Goal: Information Seeking & Learning: Learn about a topic

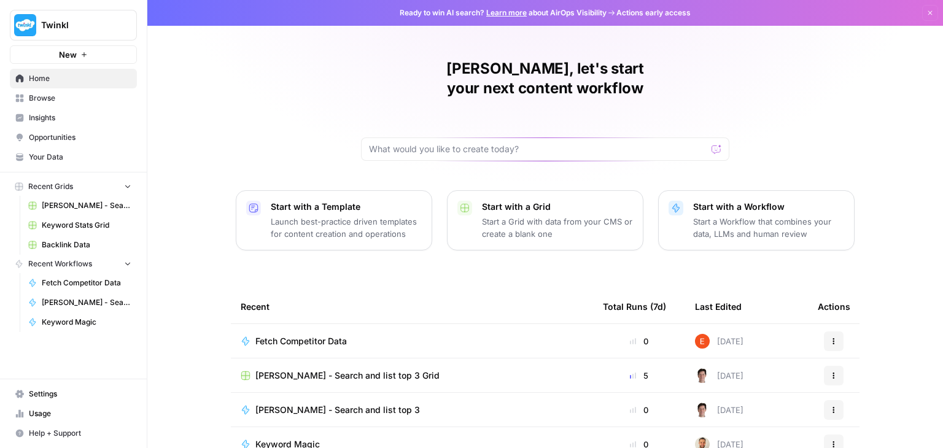
click at [72, 308] on link "[PERSON_NAME] - Search and list top 3" at bounding box center [80, 303] width 114 height 20
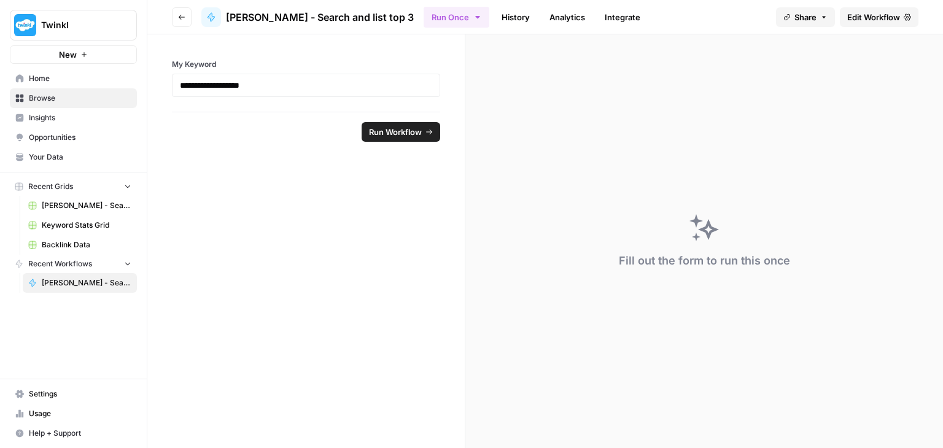
click at [79, 79] on span "Home" at bounding box center [80, 78] width 103 height 11
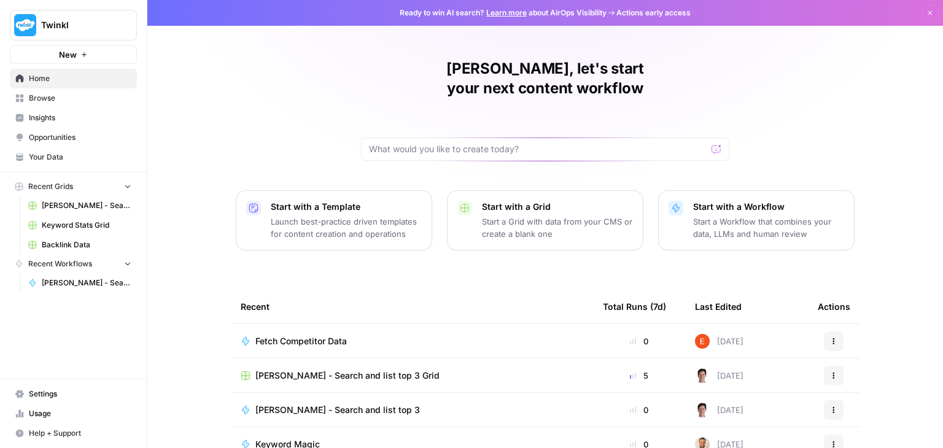
click at [334, 335] on span "Fetch Competitor Data" at bounding box center [300, 341] width 91 height 12
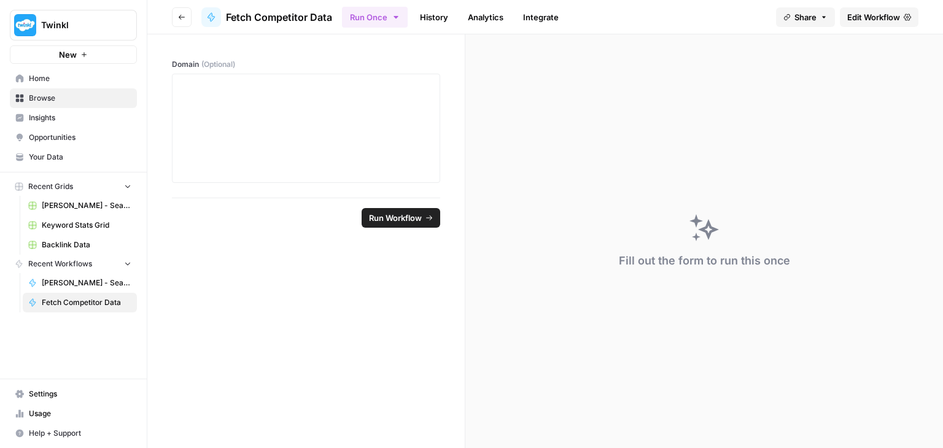
click at [881, 17] on span "Edit Workflow" at bounding box center [873, 17] width 53 height 12
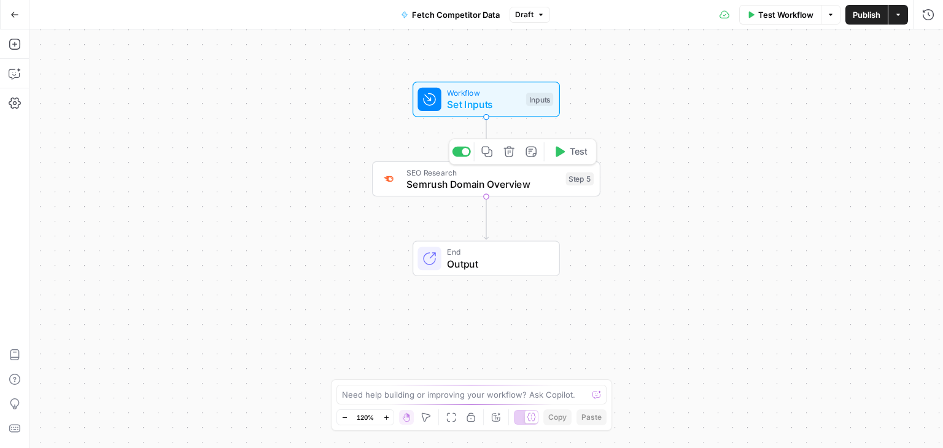
click at [479, 174] on span "SEO Research" at bounding box center [482, 172] width 153 height 12
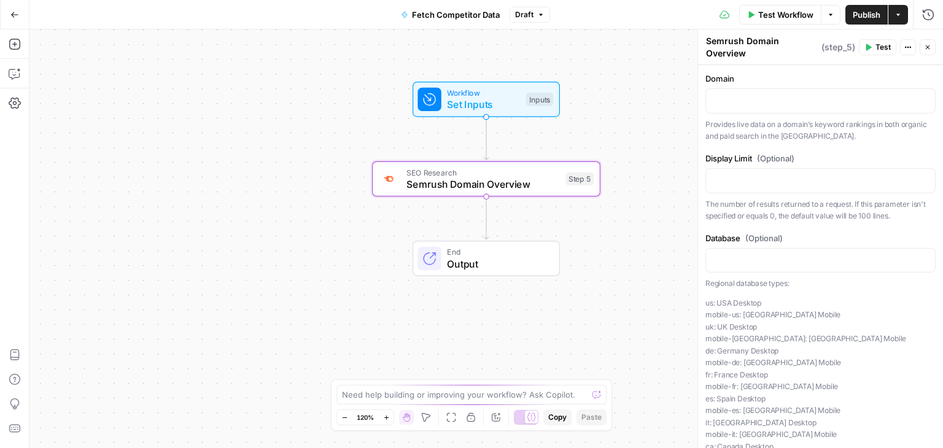
scroll to position [67, 0]
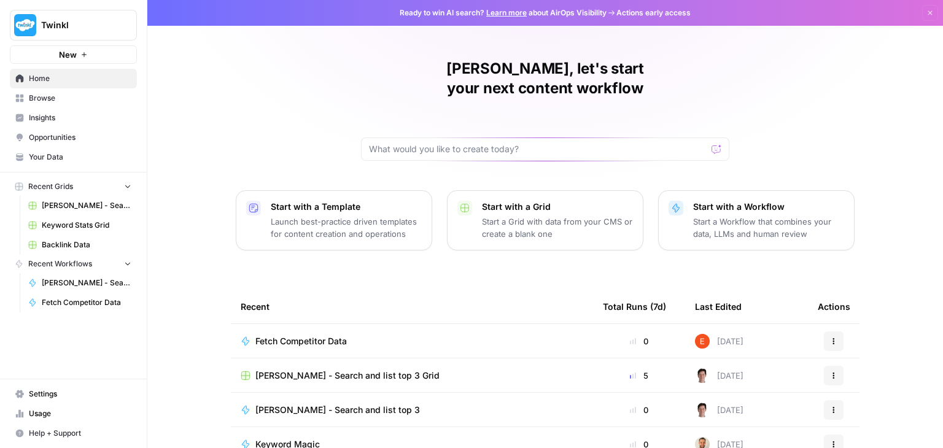
click at [91, 109] on link "Insights" at bounding box center [73, 118] width 127 height 20
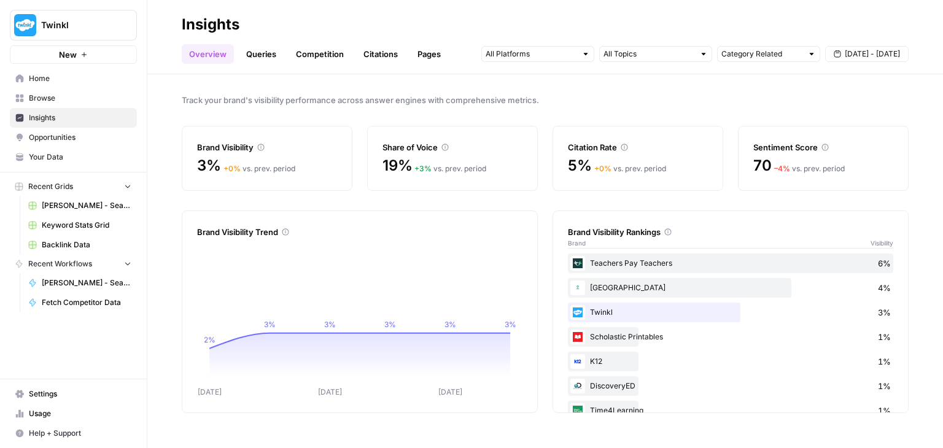
click at [95, 98] on span "Browse" at bounding box center [80, 98] width 103 height 11
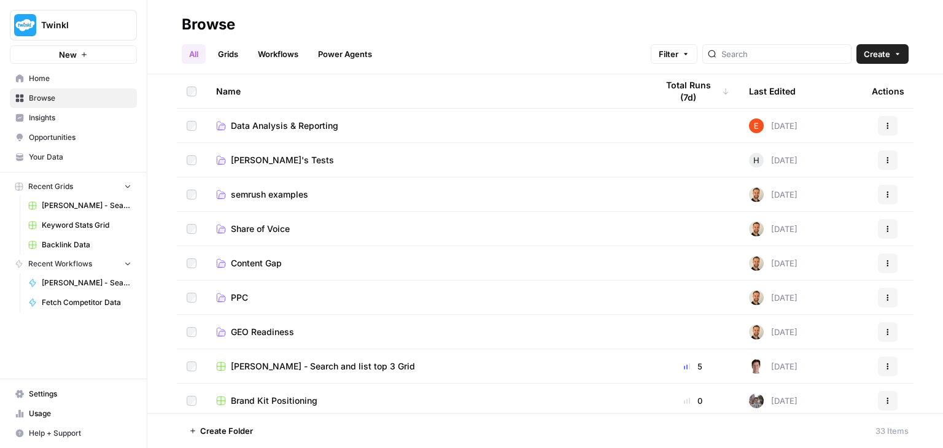
click at [69, 131] on link "Opportunities" at bounding box center [73, 138] width 127 height 20
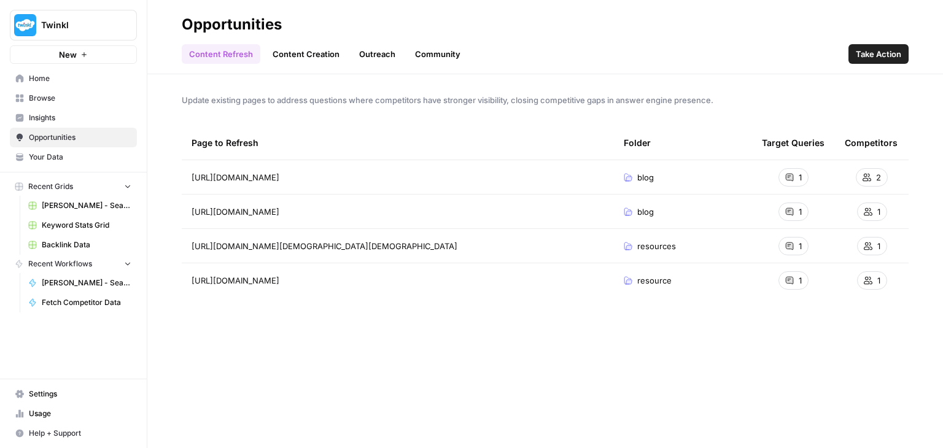
click at [76, 113] on span "Insights" at bounding box center [80, 117] width 103 height 11
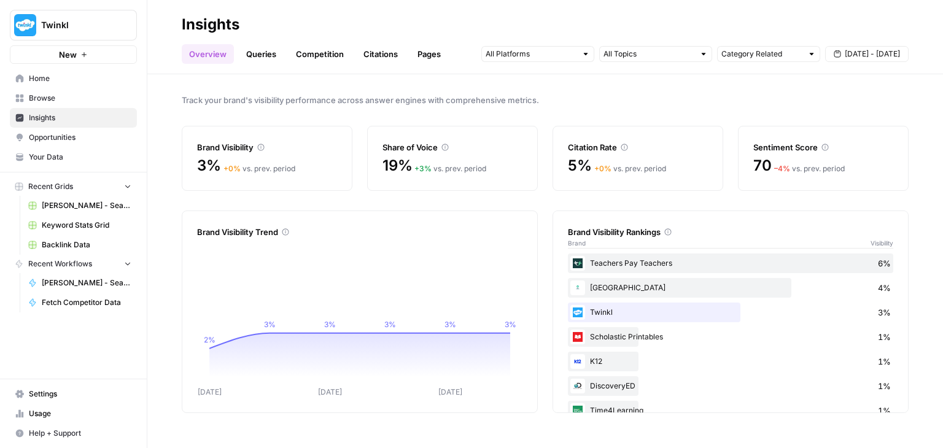
click at [823, 147] on icon at bounding box center [824, 147] width 7 height 7
click at [275, 47] on link "Queries" at bounding box center [261, 54] width 45 height 20
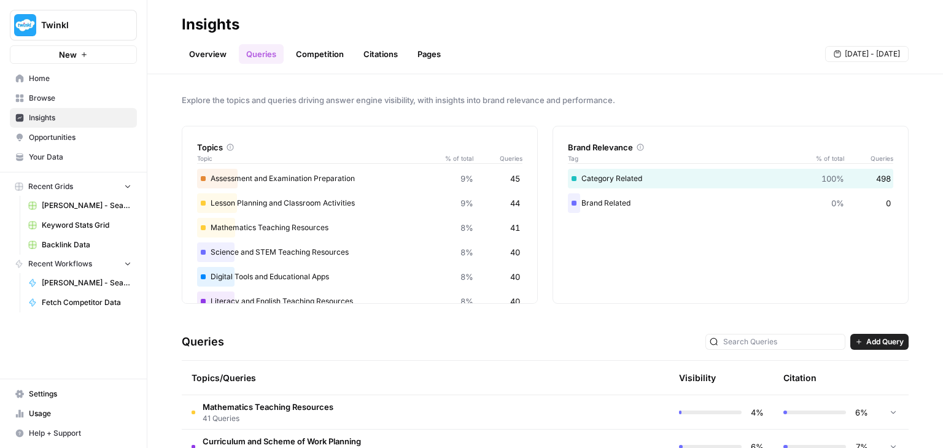
click at [309, 51] on link "Competition" at bounding box center [320, 54] width 63 height 20
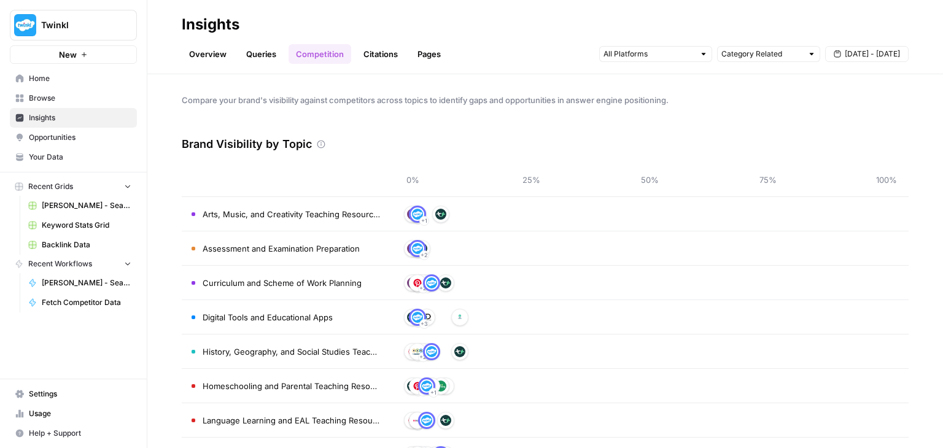
click at [381, 52] on link "Citations" at bounding box center [380, 54] width 49 height 20
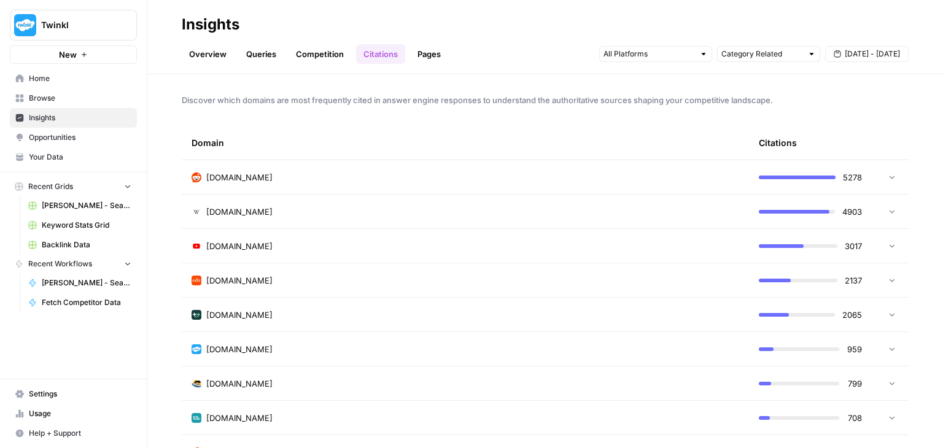
click at [443, 45] on link "Pages" at bounding box center [429, 54] width 38 height 20
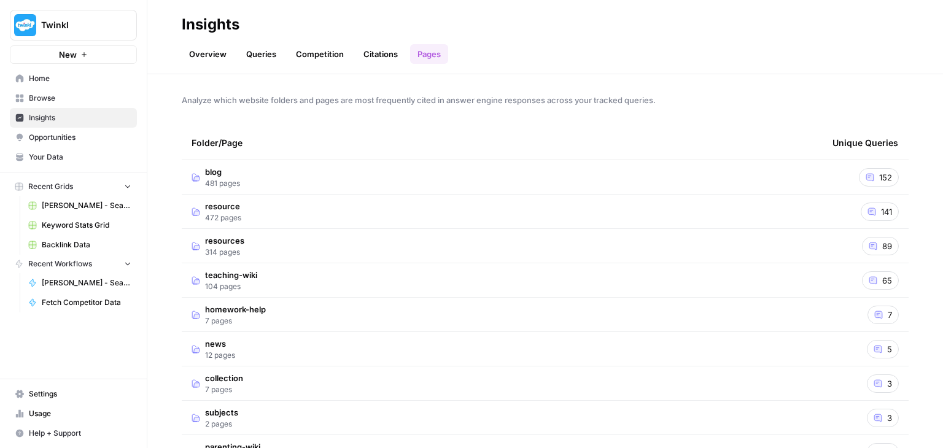
click at [221, 48] on link "Overview" at bounding box center [208, 54] width 52 height 20
